Goal: Task Accomplishment & Management: Use online tool/utility

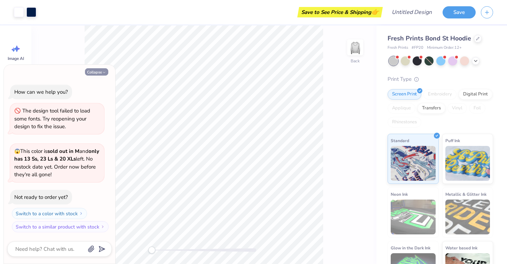
click at [105, 75] on icon "button" at bounding box center [104, 72] width 4 height 4
type textarea "x"
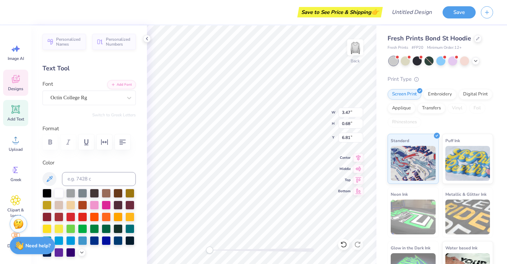
type textarea "EST. 2015"
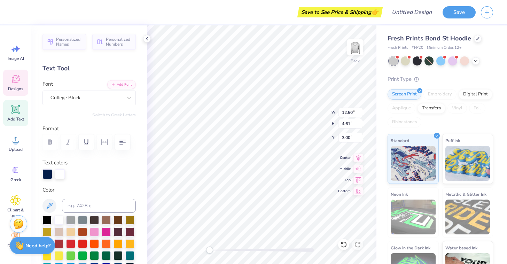
type textarea "S"
type textarea "OK"
type input "6.67"
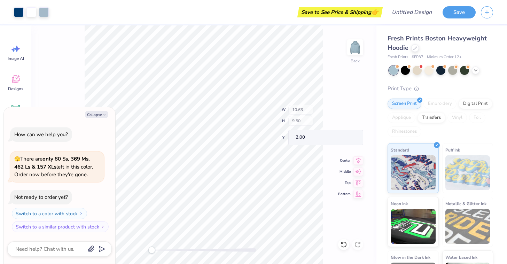
type textarea "x"
type input "3.72"
type input "3.23"
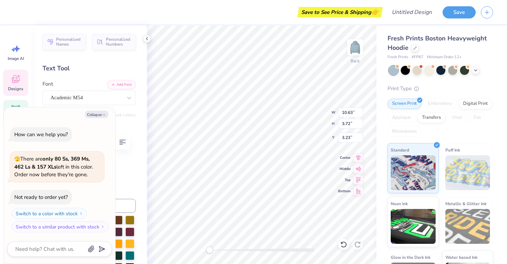
scroll to position [0, 0]
type textarea "x"
type textarea "Ph PSI"
type textarea "x"
type textarea "P PSI"
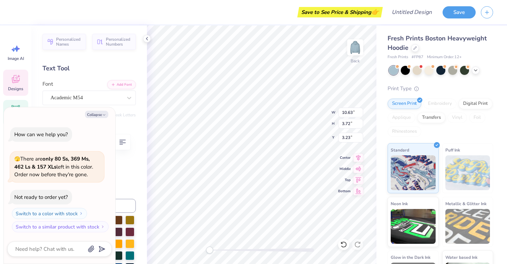
scroll to position [0, 0]
type textarea "x"
type textarea "PSI"
type textarea "x"
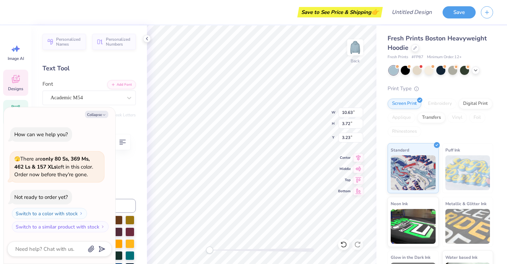
type textarea "O PSI"
type textarea "x"
type textarea "O PS"
type textarea "x"
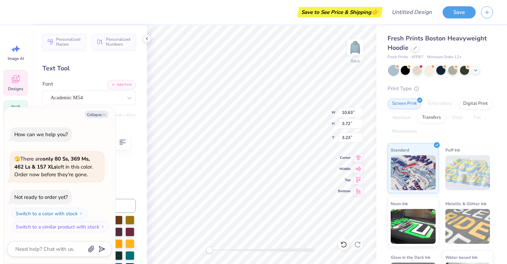
type textarea "O P"
type textarea "x"
type textarea "O"
type textarea "x"
type textarea "O K"
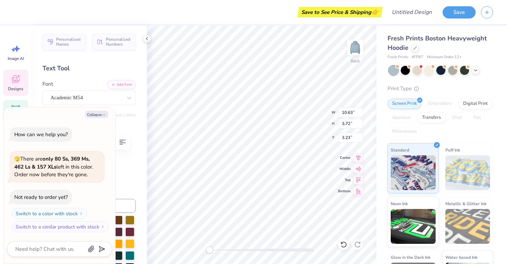
type textarea "x"
type textarea "O K"
type textarea "x"
type textarea "O K"
type textarea "x"
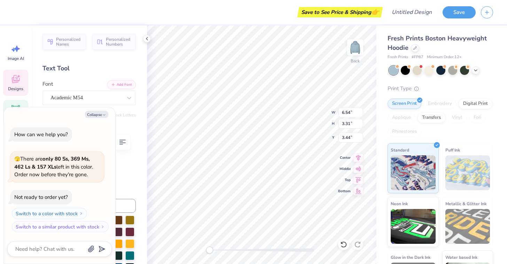
type textarea "O"
type textarea "x"
type textarea "O"
type textarea "x"
type textarea "O"
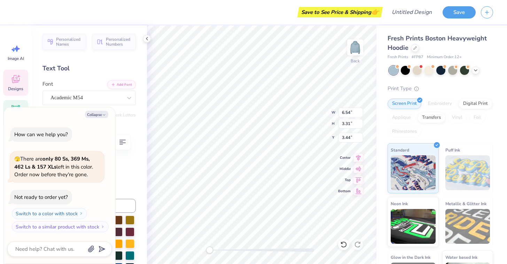
type textarea "x"
type textarea "O"
type textarea "x"
type textarea "Oo"
type textarea "x"
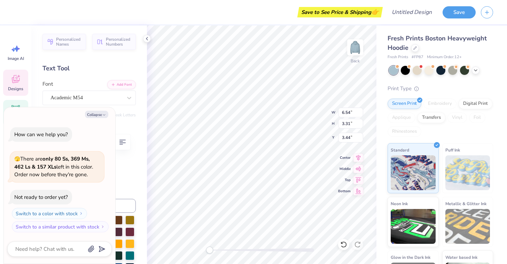
type textarea "Ooz"
type textarea "x"
type textarea "Oozm"
type textarea "x"
type textarea "Oozma"
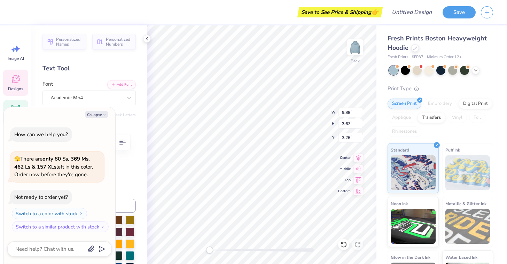
scroll to position [0, 0]
type textarea "x"
type textarea "Oozm"
type textarea "x"
type textarea "Ooz"
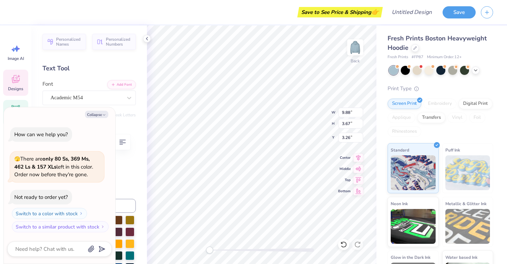
scroll to position [0, 0]
type textarea "x"
type textarea "Oo"
type textarea "x"
type textarea "O"
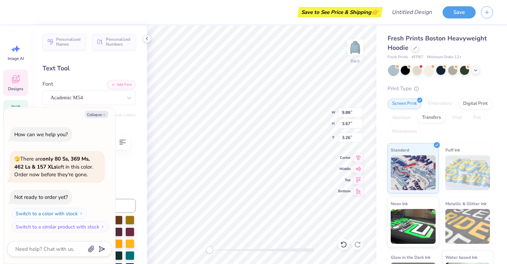
type textarea "x"
type textarea "O-"
type textarea "x"
type textarea "O--"
type textarea "x"
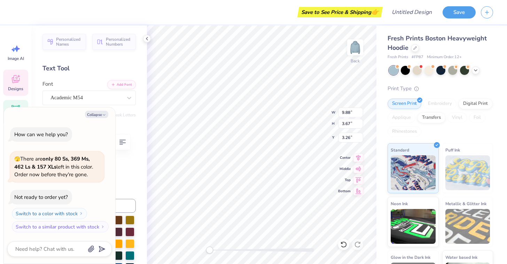
type textarea "O---"
type textarea "x"
type textarea "O----"
type textarea "x"
type textarea "O---"
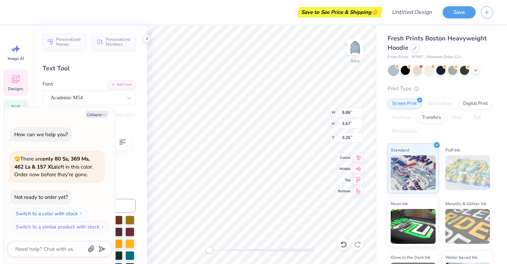
type textarea "x"
type textarea "O--"
type textarea "x"
type textarea "O-"
type textarea "x"
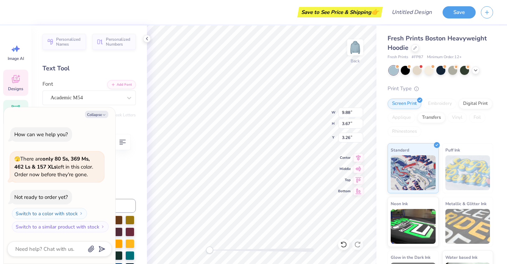
type textarea "O"
type textarea "x"
type textarea "O_"
type textarea "x"
type textarea "O__"
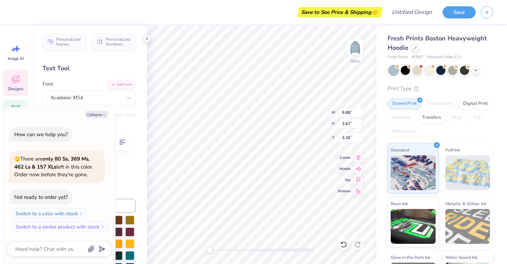
type textarea "x"
type textarea "O_"
type textarea "x"
type textarea "O"
type textarea "x"
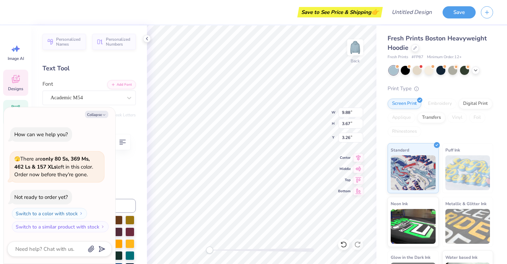
type textarea "O."
type textarea "x"
type textarea "O.."
type textarea "x"
type textarea "O..."
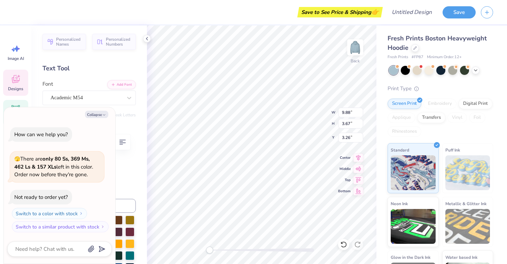
type textarea "x"
type textarea "O...."
type textarea "x"
type textarea "O....K"
type textarea "x"
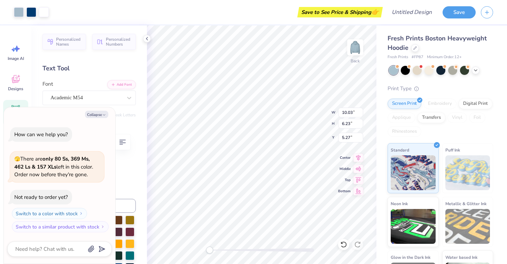
type input "6.75"
type textarea "x"
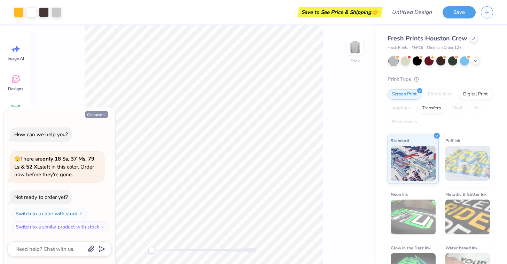
click at [101, 113] on button "Collapse" at bounding box center [96, 114] width 23 height 7
type textarea "x"
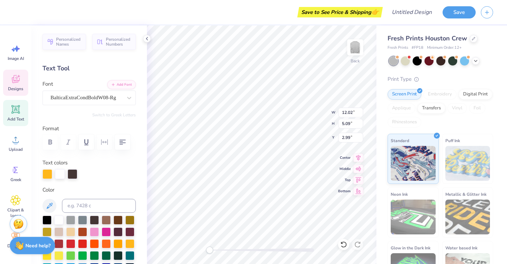
type textarea "OK"
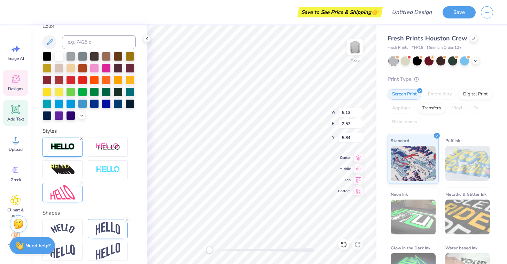
scroll to position [171, 0]
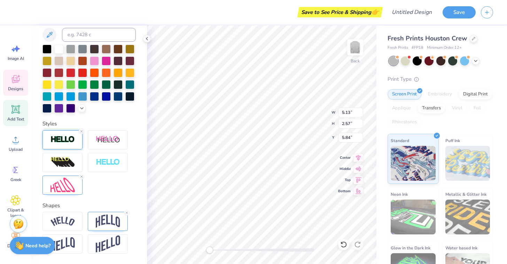
click at [66, 139] on img at bounding box center [63, 140] width 24 height 8
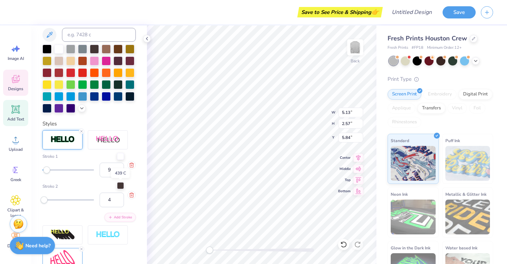
click at [118, 184] on div at bounding box center [120, 185] width 7 height 7
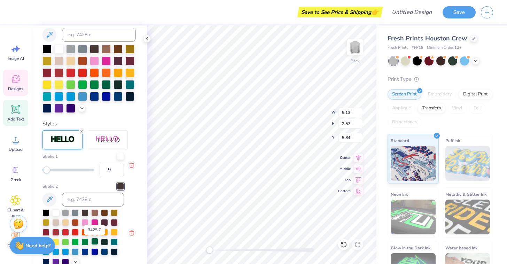
click at [94, 242] on div at bounding box center [94, 241] width 7 height 7
type input "14"
click at [49, 169] on div "Accessibility label" at bounding box center [49, 170] width 7 height 7
type input "26"
drag, startPoint x: 49, startPoint y: 169, endPoint x: 56, endPoint y: 169, distance: 6.6
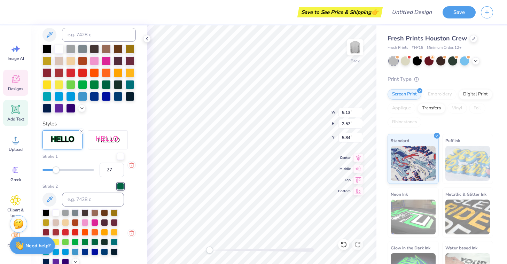
click at [56, 169] on div "Accessibility label" at bounding box center [56, 170] width 7 height 7
type input "49"
drag, startPoint x: 54, startPoint y: 168, endPoint x: 69, endPoint y: 169, distance: 14.6
click at [68, 169] on div "Accessibility label" at bounding box center [64, 170] width 7 height 7
type input "86"
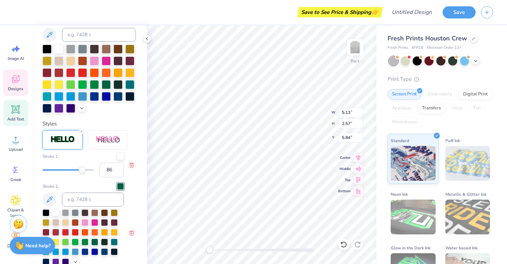
drag, startPoint x: 69, startPoint y: 169, endPoint x: 87, endPoint y: 169, distance: 18.1
click at [86, 169] on div "Accessibility label" at bounding box center [82, 170] width 7 height 7
type input "1"
drag, startPoint x: 85, startPoint y: 170, endPoint x: 40, endPoint y: 172, distance: 44.7
click at [40, 172] on div "Accessibility label" at bounding box center [42, 170] width 7 height 7
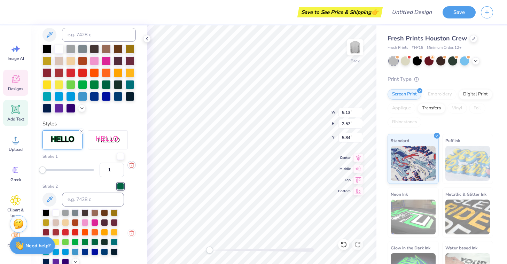
click at [131, 163] on icon "button" at bounding box center [132, 165] width 6 height 6
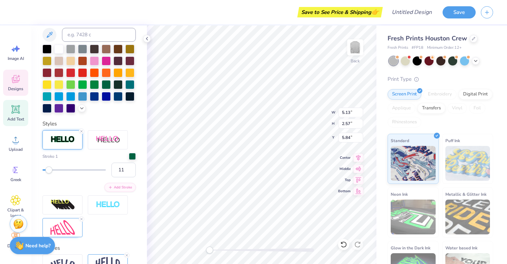
type input "12"
click at [49, 169] on div "Accessibility label" at bounding box center [48, 170] width 7 height 7
type input "13"
click at [50, 169] on div "Accessibility label" at bounding box center [49, 170] width 7 height 7
click at [120, 71] on div at bounding box center [118, 72] width 9 height 9
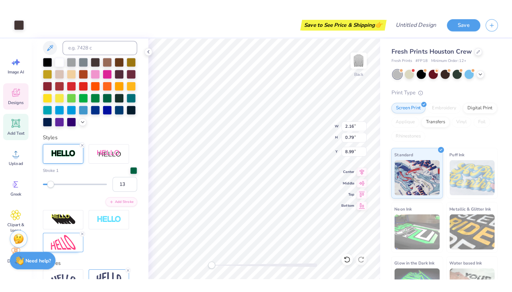
scroll to position [169, 0]
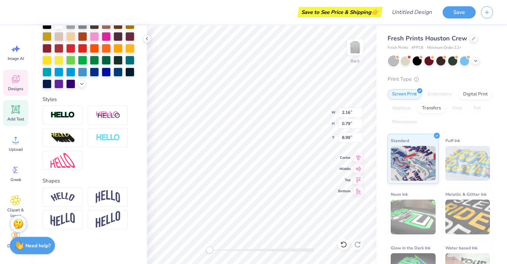
type input "2.66"
type input "0.81"
type input "8.98"
type textarea "R"
type input "2.16"
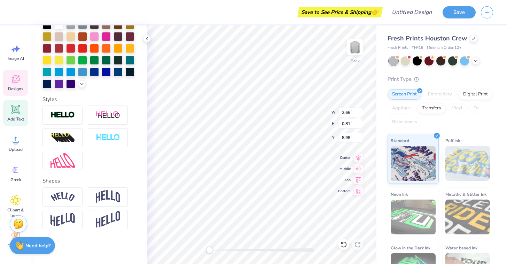
type input "0.79"
type input "8.99"
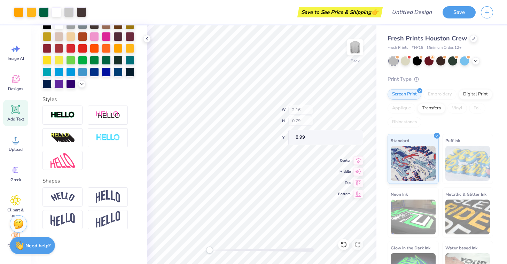
type input "10.43"
type input "8.86"
type input "4.40"
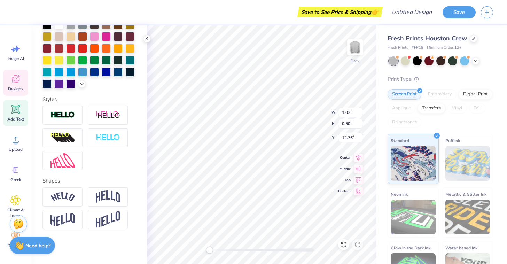
type textarea "2025"
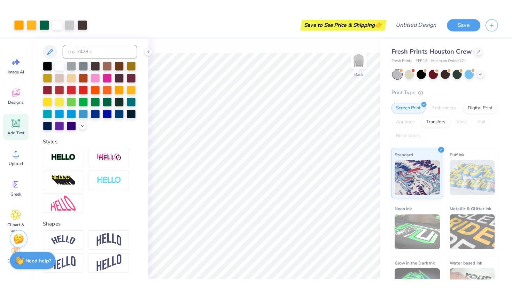
scroll to position [140, 0]
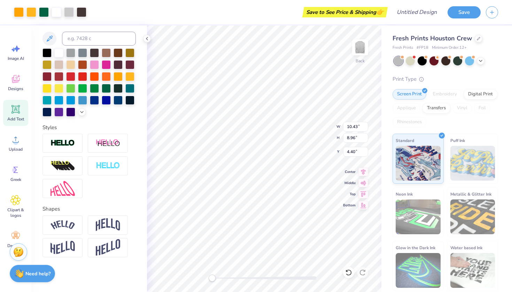
type input "2.29"
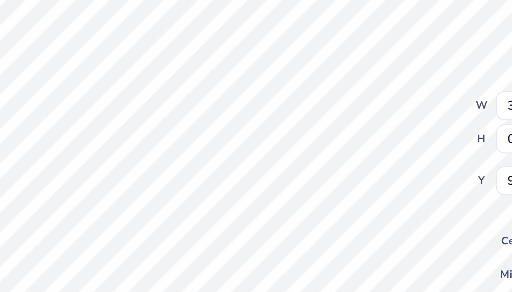
scroll to position [0, 0]
type textarea "U"
type textarea "GREATNESS"
type input "3.76"
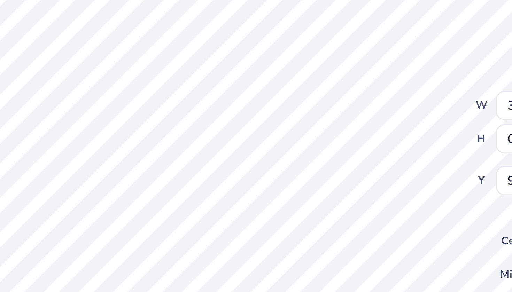
type input "0.60"
type input "9.34"
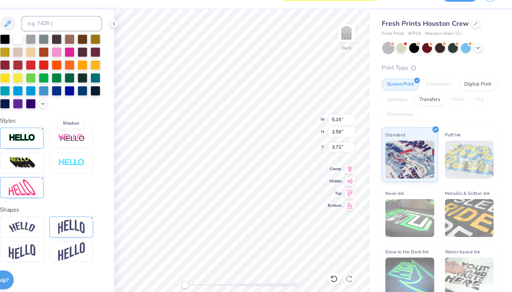
scroll to position [167, 0]
click at [51, 221] on img at bounding box center [63, 225] width 24 height 9
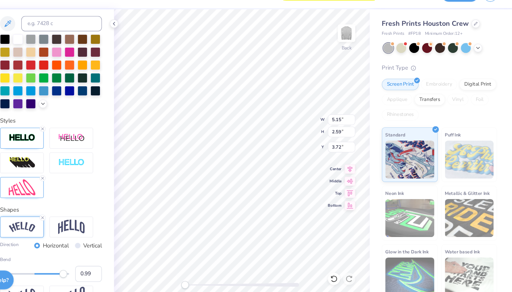
type input "1.00"
drag, startPoint x: 34, startPoint y: 249, endPoint x: 67, endPoint y: 251, distance: 33.1
click at [67, 252] on div "Bend 1.00" at bounding box center [89, 264] width 93 height 24
type input "0.68"
drag, startPoint x: 64, startPoint y: 251, endPoint x: 53, endPoint y: 251, distance: 10.8
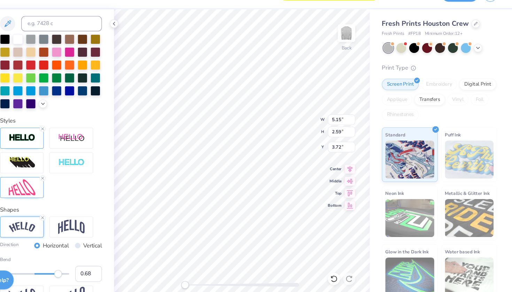
click at [92, 264] on div "Accessibility label" at bounding box center [95, 268] width 7 height 7
type input "0.49"
drag, startPoint x: 53, startPoint y: 251, endPoint x: 47, endPoint y: 251, distance: 5.9
click at [88, 264] on div "Accessibility label" at bounding box center [91, 268] width 7 height 7
type input "0.21"
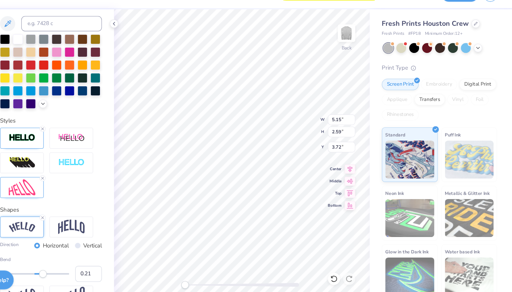
drag, startPoint x: 47, startPoint y: 251, endPoint x: 38, endPoint y: 251, distance: 9.1
click at [78, 264] on div "Accessibility label" at bounding box center [81, 268] width 7 height 7
type input "0.05"
drag, startPoint x: 38, startPoint y: 251, endPoint x: 33, endPoint y: 251, distance: 5.2
click at [77, 264] on div "Accessibility label" at bounding box center [80, 268] width 7 height 7
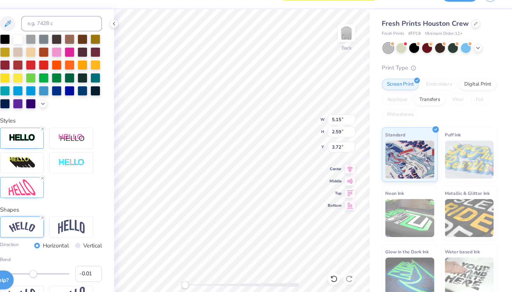
type input "0.00"
click at [71, 264] on div "Accessibility label" at bounding box center [74, 268] width 7 height 7
click at [96, 219] on img at bounding box center [108, 225] width 24 height 13
type input "0.25"
drag, startPoint x: 32, startPoint y: 251, endPoint x: 40, endPoint y: 251, distance: 8.0
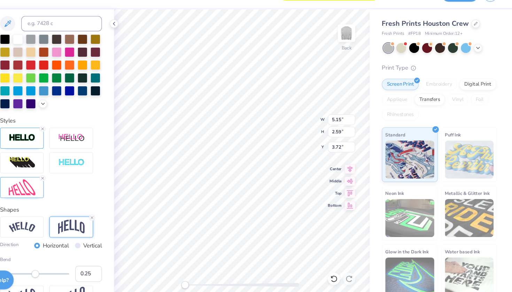
click at [71, 264] on div "Accessibility label" at bounding box center [74, 268] width 7 height 7
type input "0.57"
drag, startPoint x: 40, startPoint y: 251, endPoint x: 50, endPoint y: 251, distance: 9.8
click at [85, 264] on div "Accessibility label" at bounding box center [88, 268] width 7 height 7
type input "1.00"
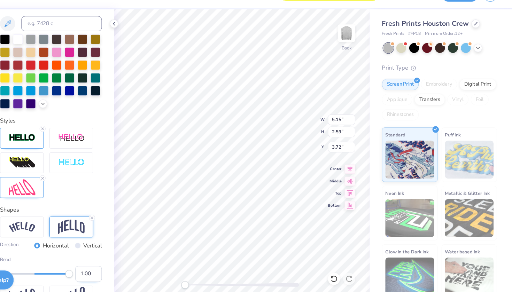
drag, startPoint x: 50, startPoint y: 251, endPoint x: 78, endPoint y: 248, distance: 28.4
click at [78, 252] on div "Bend 1.00" at bounding box center [89, 264] width 93 height 24
type input "0.59"
drag, startPoint x: 63, startPoint y: 253, endPoint x: 51, endPoint y: 253, distance: 12.2
click at [90, 264] on div "Accessibility label" at bounding box center [93, 268] width 7 height 7
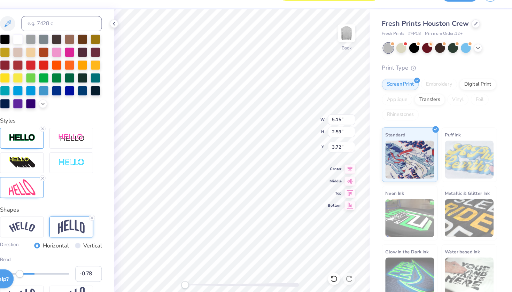
type input "-0.80"
drag, startPoint x: 51, startPoint y: 250, endPoint x: 6, endPoint y: 252, distance: 45.0
click at [6, 252] on div "Save to See Price & Shipping 👉 Design Title Save Image AI Designs Add Text Uplo…" at bounding box center [256, 146] width 512 height 292
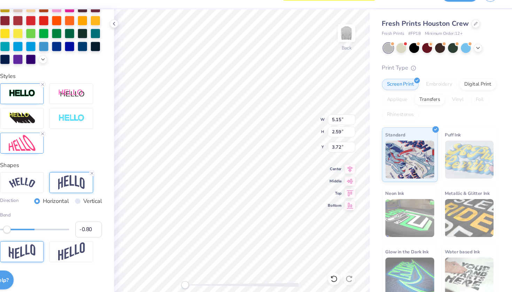
scroll to position [208, 0]
type input "0.00"
drag, startPoint x: 7, startPoint y: 211, endPoint x: 32, endPoint y: 210, distance: 24.4
click at [71, 224] on div "Accessibility label" at bounding box center [74, 227] width 7 height 7
click at [51, 241] on img at bounding box center [63, 248] width 24 height 14
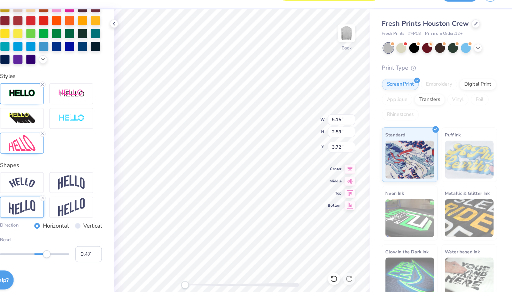
type input "0.50"
drag, startPoint x: 33, startPoint y: 230, endPoint x: 49, endPoint y: 231, distance: 16.4
click at [82, 247] on div "Accessibility label" at bounding box center [85, 250] width 7 height 7
type input "1.00"
drag, startPoint x: 49, startPoint y: 234, endPoint x: 83, endPoint y: 232, distance: 34.5
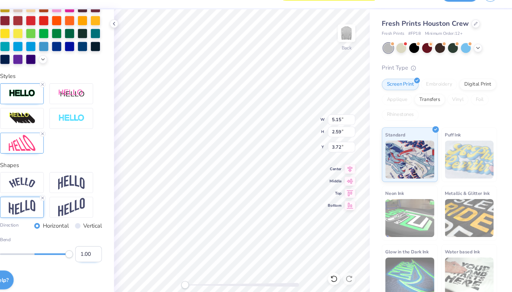
click at [82, 234] on div "Bend 1.00" at bounding box center [89, 246] width 93 height 24
type input "0.00"
drag, startPoint x: 62, startPoint y: 232, endPoint x: 32, endPoint y: 234, distance: 30.4
click at [71, 247] on div "Accessibility label" at bounding box center [74, 250] width 7 height 7
click at [84, 135] on div at bounding box center [89, 125] width 93 height 64
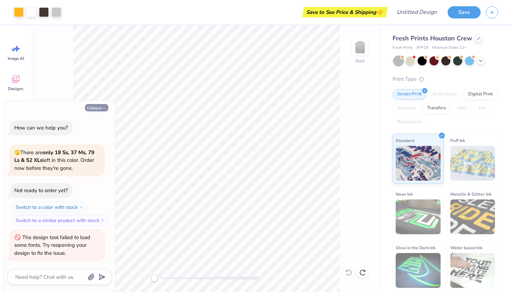
click at [97, 110] on button "Collapse" at bounding box center [96, 107] width 23 height 7
type textarea "x"
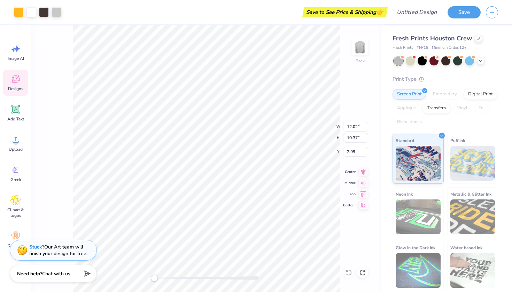
type input "10.43"
type input "8.86"
type input "4.47"
type input "5.23"
type input "4.16"
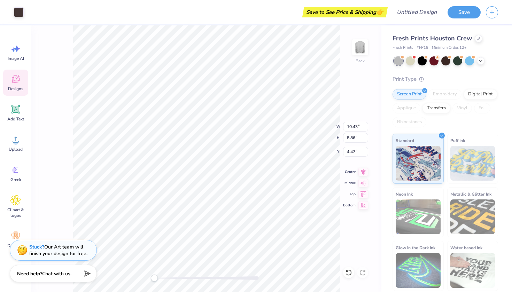
type input "8.13"
type input "5.23"
type input "4.16"
type input "8.13"
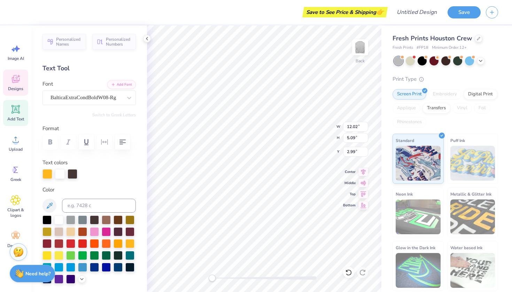
type textarea "o"
type textarea "OK"
type input "10.43"
type input "8.86"
type input "4.47"
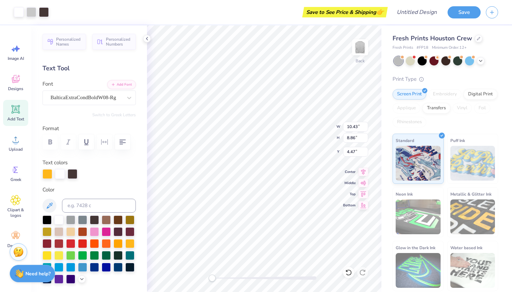
type input "3.90"
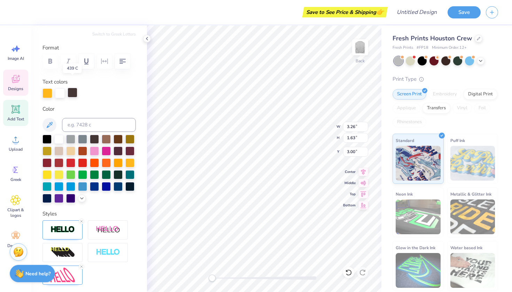
scroll to position [91, 0]
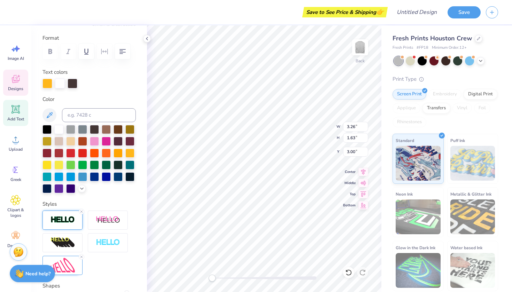
click at [69, 217] on img at bounding box center [63, 220] width 24 height 8
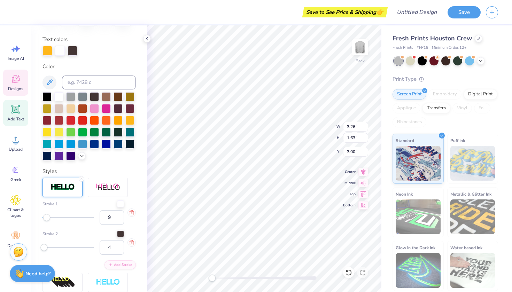
scroll to position [126, 0]
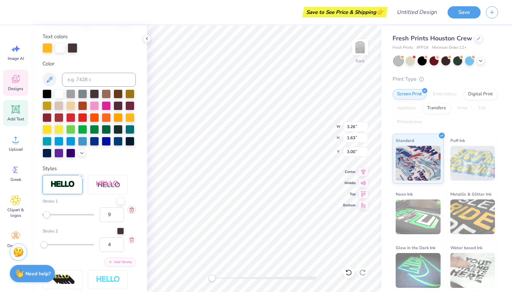
click at [132, 210] on icon "button" at bounding box center [132, 210] width 6 height 6
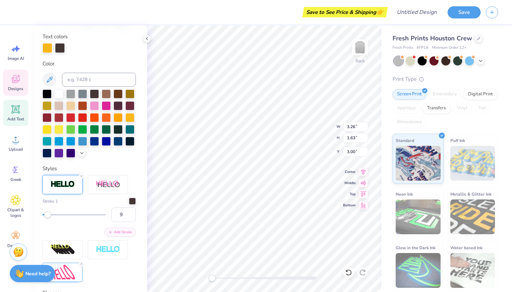
type input "4"
click at [131, 200] on div at bounding box center [132, 200] width 7 height 7
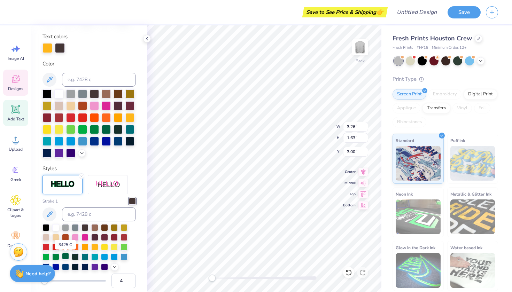
click at [68, 259] on div at bounding box center [65, 256] width 7 height 7
click at [116, 179] on div at bounding box center [108, 184] width 40 height 19
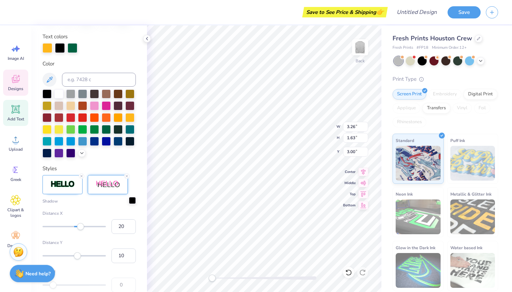
click at [134, 204] on div at bounding box center [132, 200] width 7 height 7
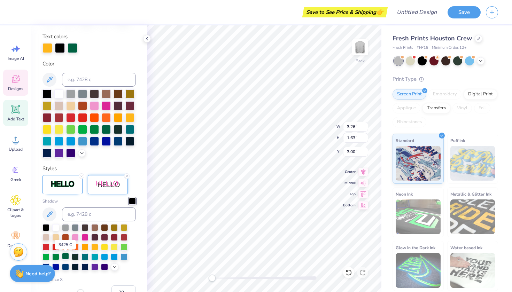
click at [67, 259] on div at bounding box center [65, 256] width 7 height 7
click at [140, 238] on div "Personalized Names Personalized Numbers Text Tool Add Font Font BalticaExtraCon…" at bounding box center [89, 158] width 116 height 267
click at [125, 177] on icon at bounding box center [127, 176] width 4 height 4
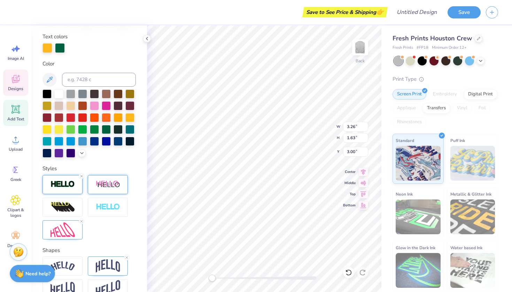
click at [70, 185] on img at bounding box center [63, 185] width 24 height 8
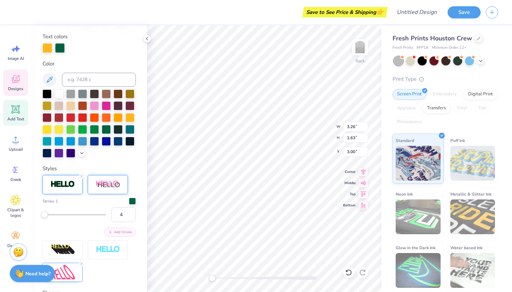
click at [70, 184] on img at bounding box center [63, 185] width 24 height 8
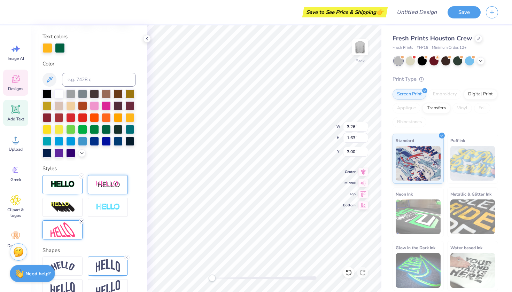
click at [83, 223] on icon at bounding box center [81, 222] width 4 height 4
click at [67, 185] on img at bounding box center [63, 185] width 24 height 8
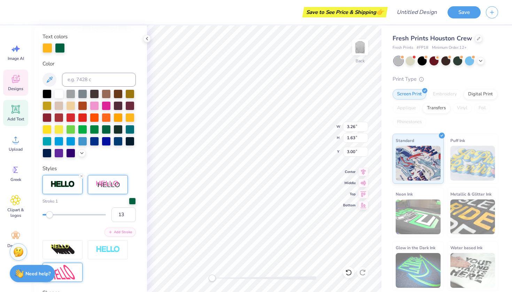
type input "14"
click at [51, 217] on div "Accessibility label" at bounding box center [49, 215] width 7 height 7
type input "10"
click at [48, 215] on div "Accessibility label" at bounding box center [48, 215] width 7 height 7
type input "5"
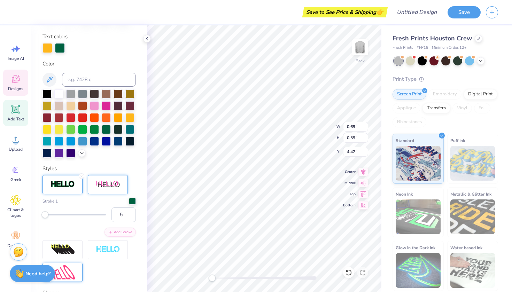
click at [45, 215] on div "Accessibility label" at bounding box center [44, 215] width 7 height 7
